Goal: Ask a question

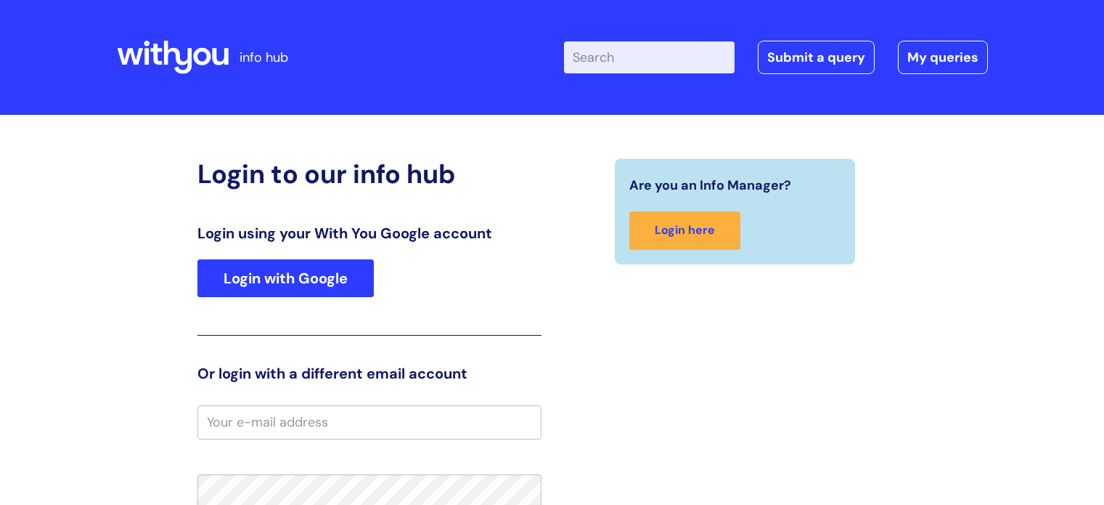
click at [349, 272] on link "Login with Google" at bounding box center [285, 278] width 176 height 38
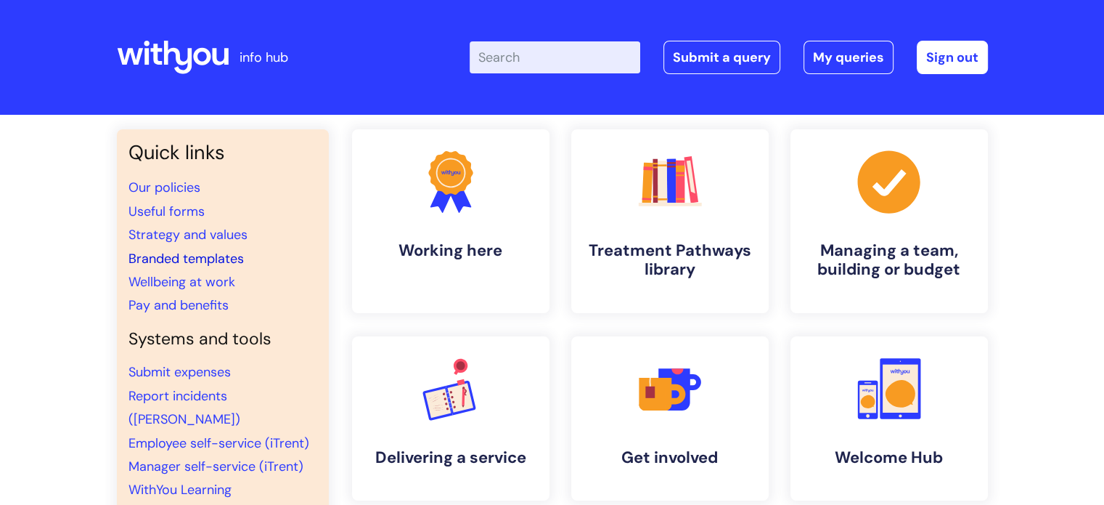
click at [220, 255] on link "Branded templates" at bounding box center [186, 258] width 115 height 17
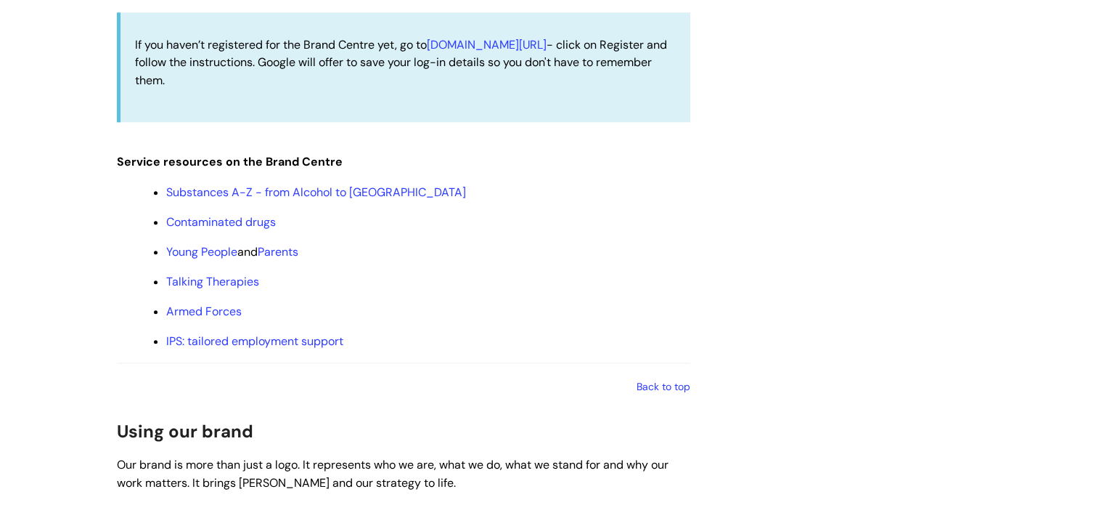
scroll to position [1960, 0]
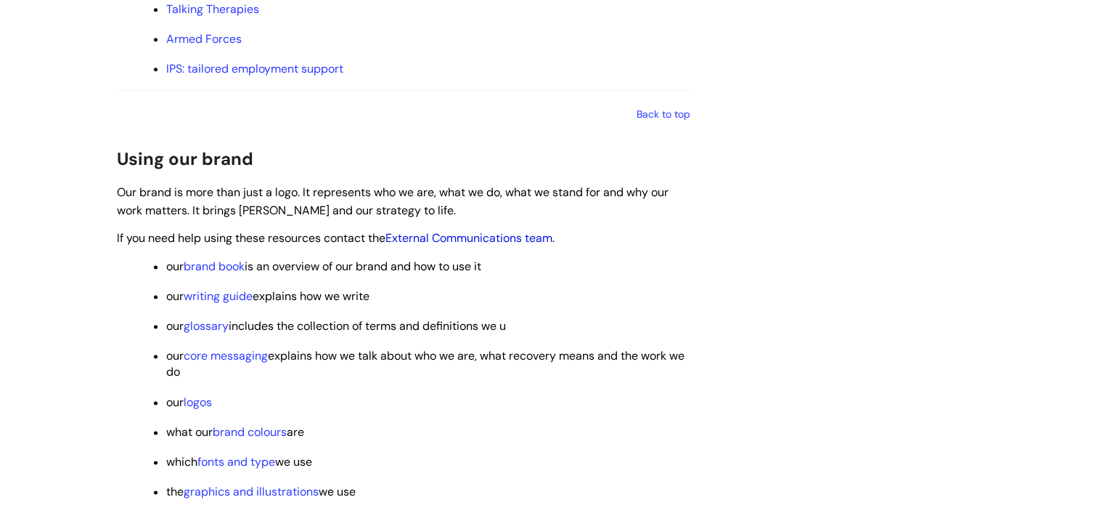
click at [415, 243] on link "External Communications team" at bounding box center [469, 237] width 167 height 15
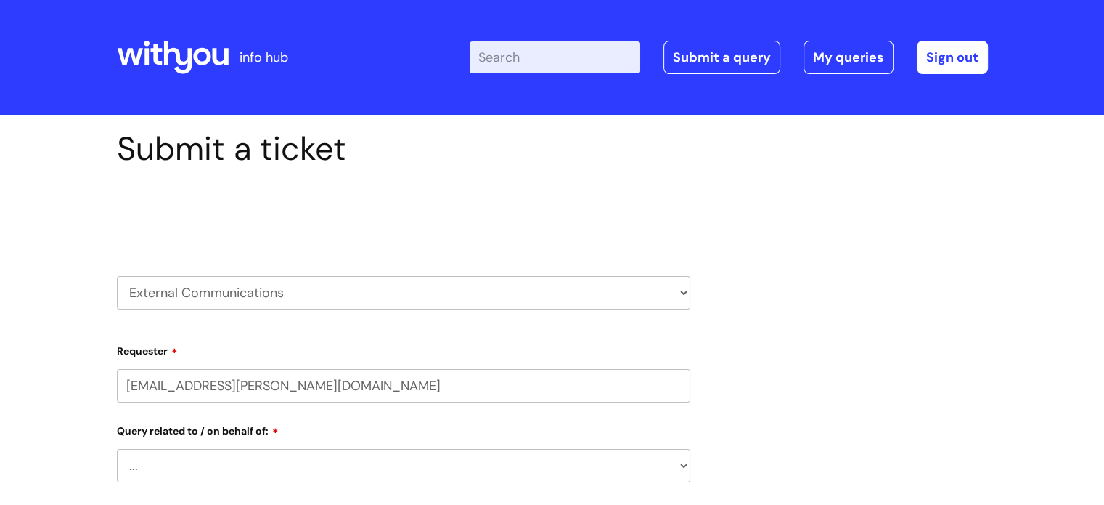
select select "80004286596"
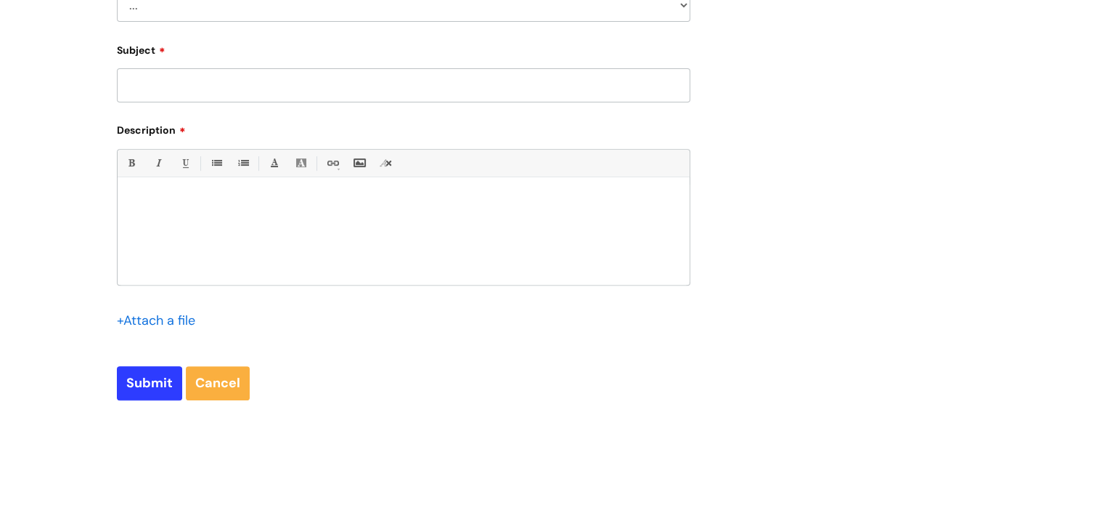
scroll to position [508, 0]
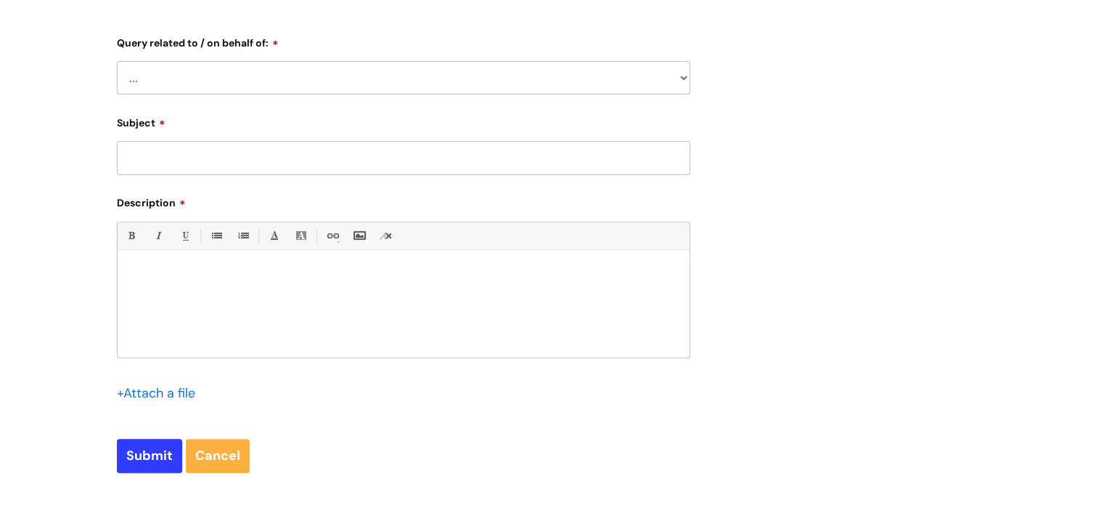
click at [276, 76] on select "... Brand or Brand Centre Website Queries (all regions) All Scottish Services I…" at bounding box center [404, 77] width 574 height 33
click at [772, 155] on div "Submit a ticket Select issue type HR / People IT and Support Clinical Drug Aler…" at bounding box center [552, 58] width 893 height 875
